Goal: Task Accomplishment & Management: Manage account settings

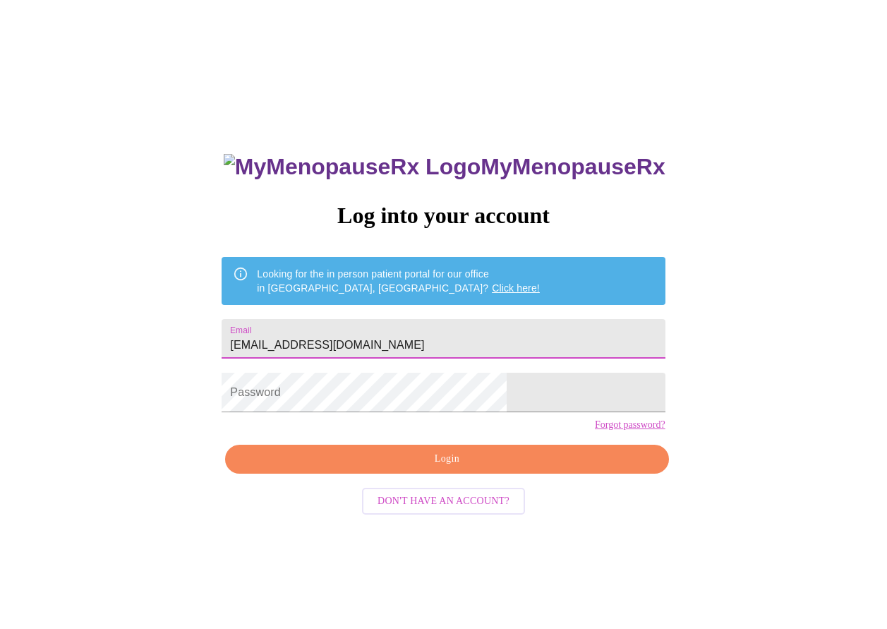
type input "[EMAIL_ADDRESS][DOMAIN_NAME]"
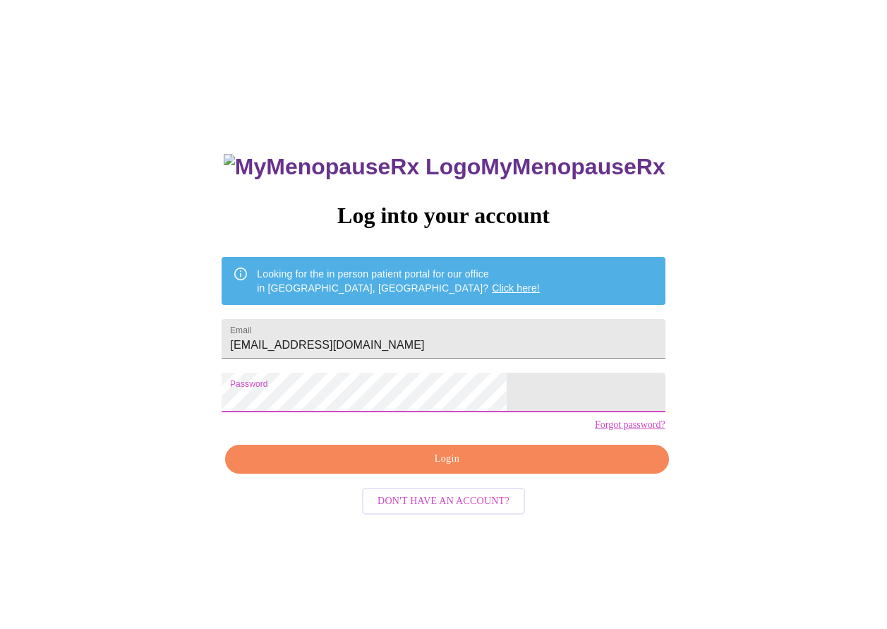
click at [453, 468] on span "Login" at bounding box center [446, 459] width 411 height 18
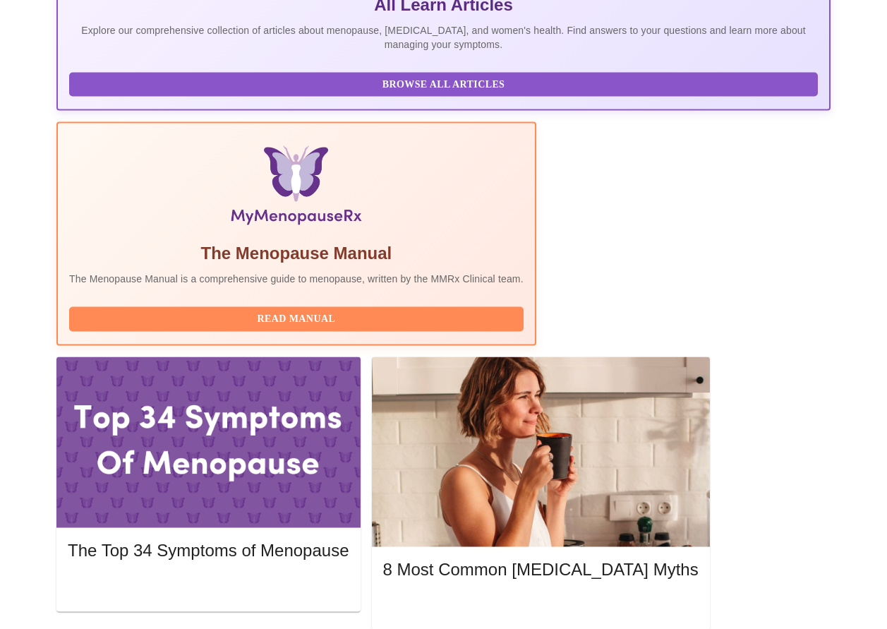
scroll to position [353, 0]
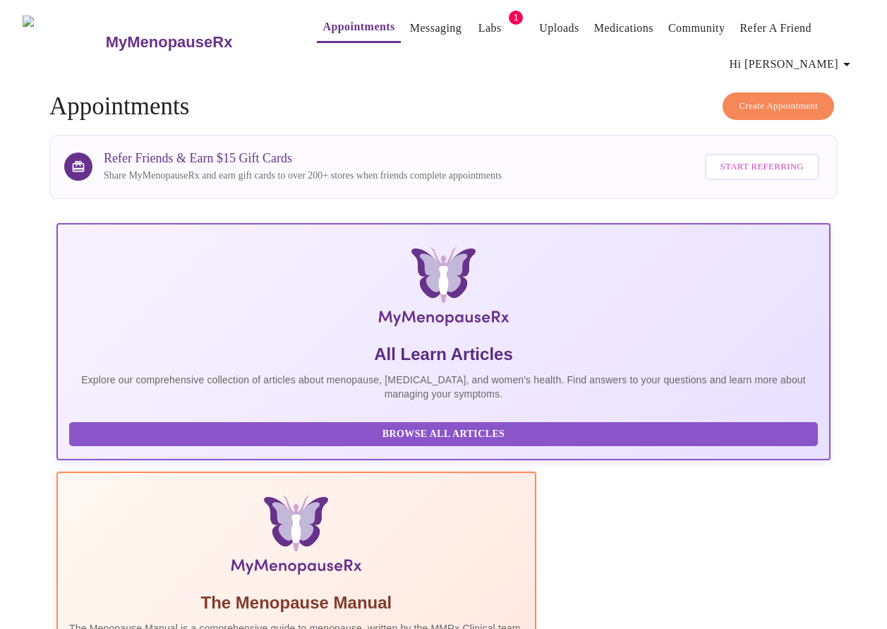
scroll to position [0, 0]
click at [850, 59] on icon "button" at bounding box center [846, 64] width 17 height 17
click at [834, 85] on li "Billing" at bounding box center [826, 83] width 65 height 25
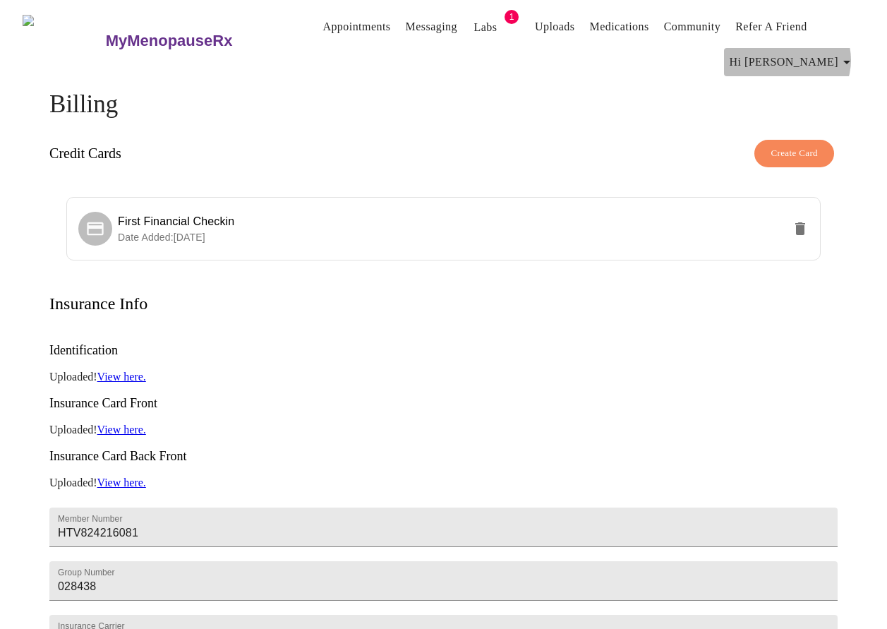
click at [849, 54] on icon "button" at bounding box center [846, 62] width 17 height 17
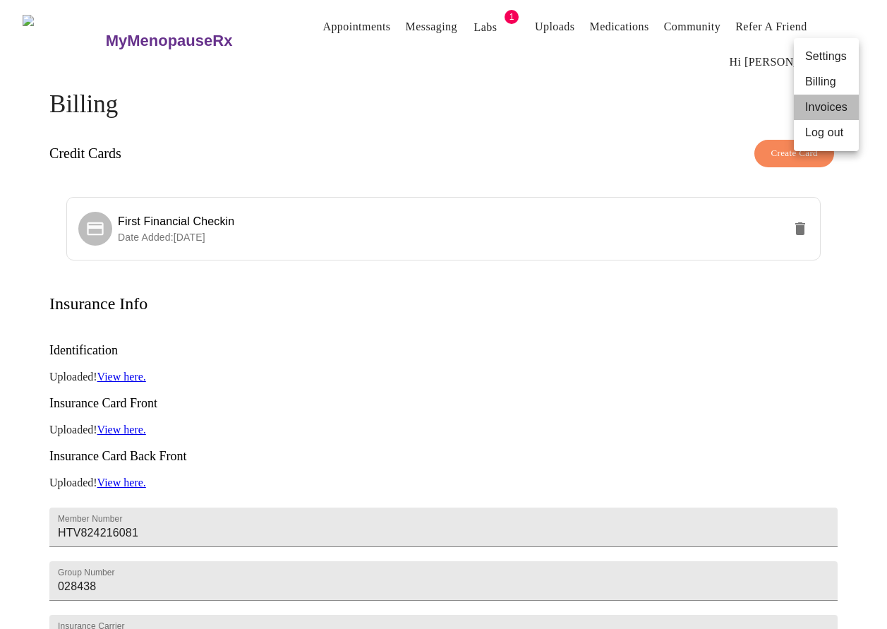
click at [808, 101] on li "Invoices" at bounding box center [826, 107] width 65 height 25
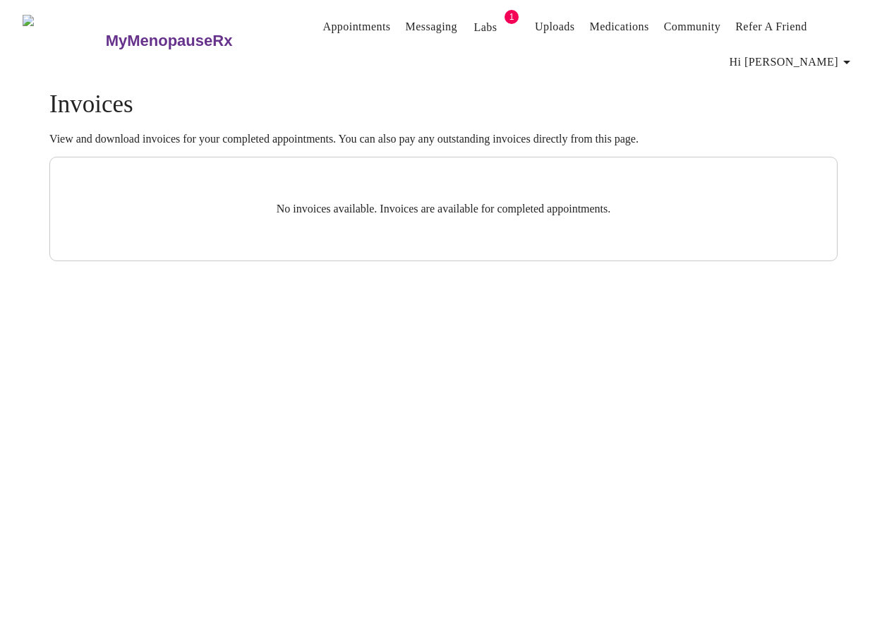
click at [825, 57] on span "Hi [PERSON_NAME]" at bounding box center [792, 62] width 126 height 20
click at [803, 79] on li "Billing" at bounding box center [826, 81] width 65 height 25
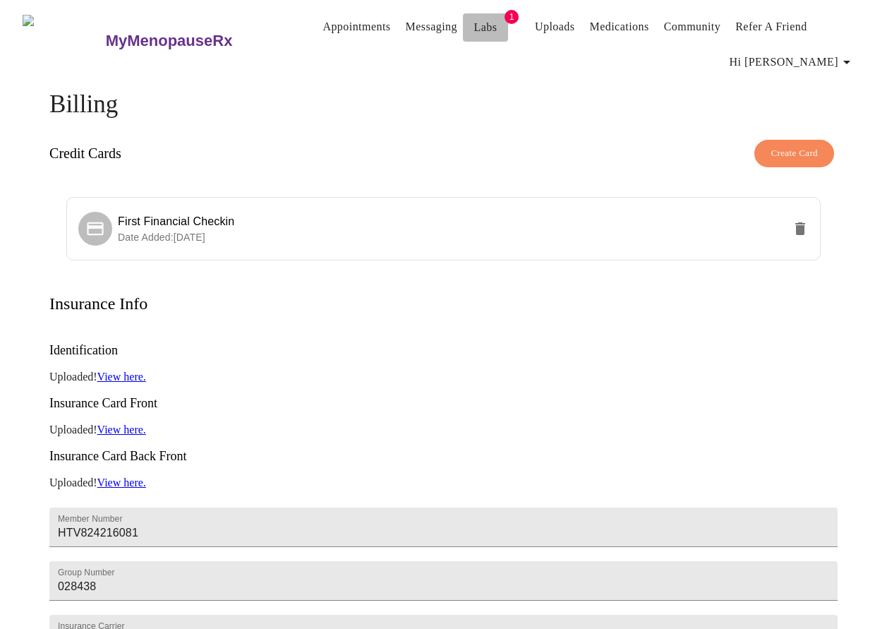
click at [474, 18] on link "Labs" at bounding box center [485, 28] width 23 height 20
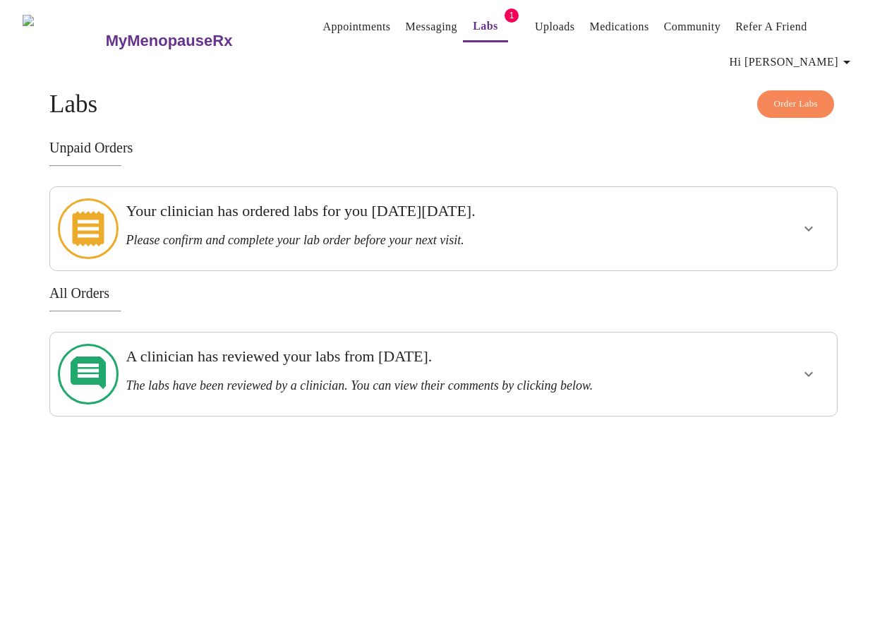
click at [845, 61] on icon "button" at bounding box center [846, 62] width 17 height 17
click at [803, 135] on li "Log out" at bounding box center [826, 132] width 65 height 25
